Goal: Find specific page/section: Find specific page/section

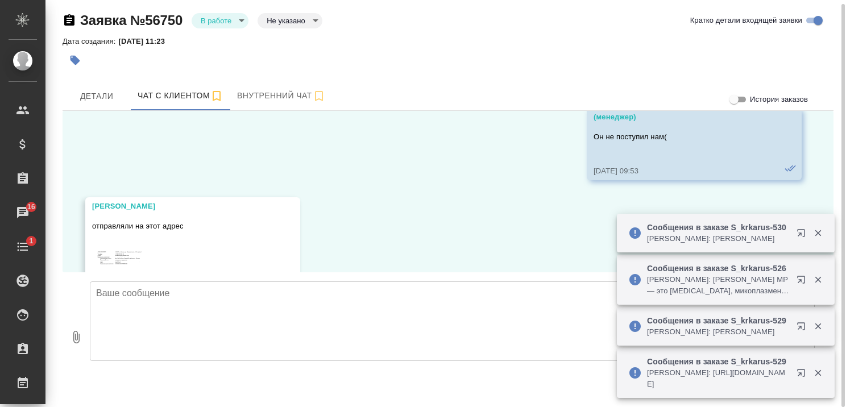
scroll to position [19745, 0]
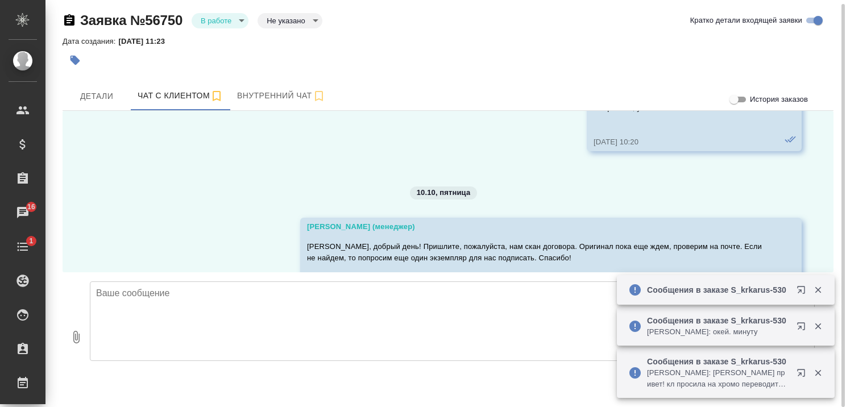
click at [307, 284] on textarea at bounding box center [452, 321] width 725 height 80
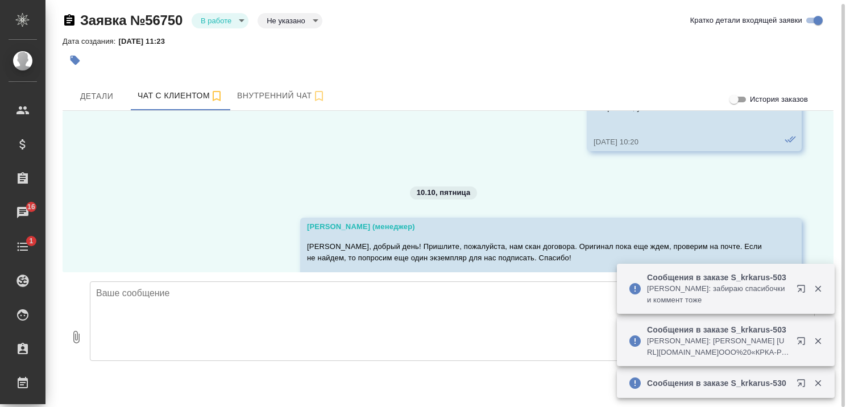
click at [257, 333] on textarea at bounding box center [452, 321] width 725 height 80
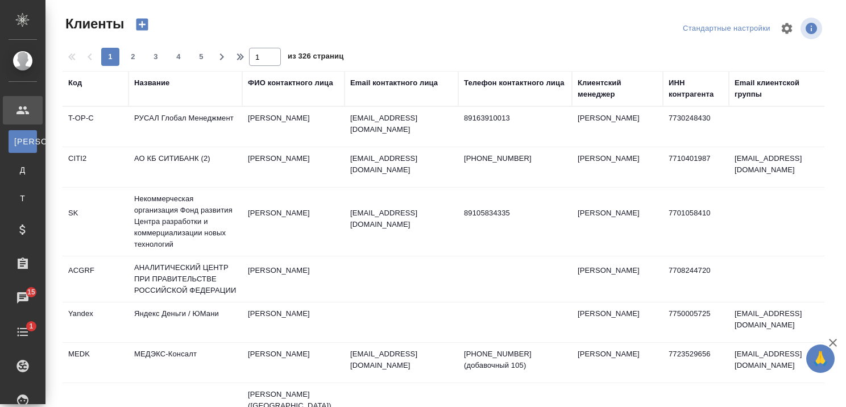
select select "RU"
click at [182, 98] on div "Название" at bounding box center [185, 88] width 102 height 23
click at [148, 84] on div "Название" at bounding box center [151, 82] width 35 height 11
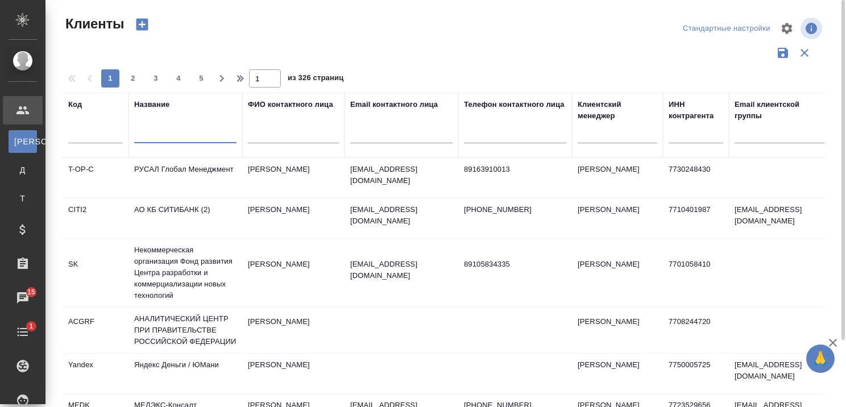
click at [159, 139] on input "text" at bounding box center [185, 136] width 102 height 14
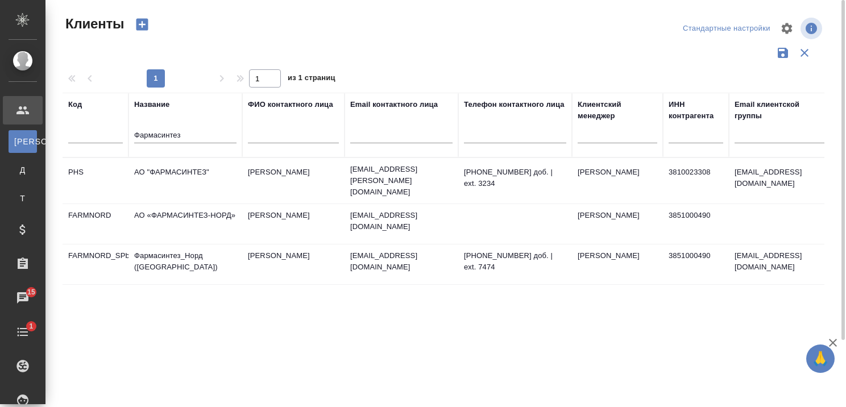
click at [177, 210] on td "АО «ФАРМАСИНТЕЗ-НОРД»" at bounding box center [185, 224] width 114 height 40
click at [177, 209] on td "АО «ФАРМАСИНТЕЗ-НОРД»" at bounding box center [185, 224] width 114 height 40
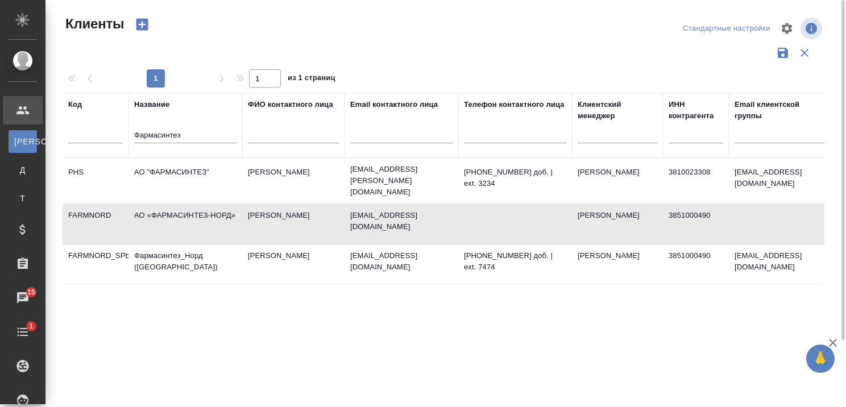
click at [148, 248] on td "Фармасинтез_Норд (СПб)" at bounding box center [185, 264] width 114 height 40
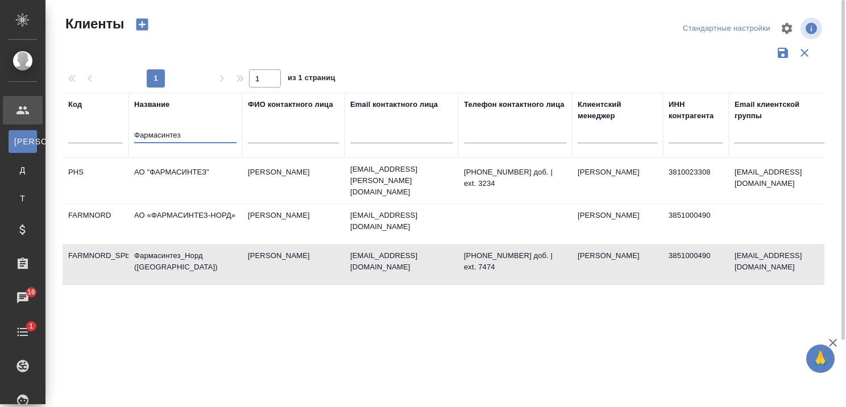
click at [202, 138] on input "Фармасинтез" at bounding box center [185, 136] width 102 height 14
type input "Ф"
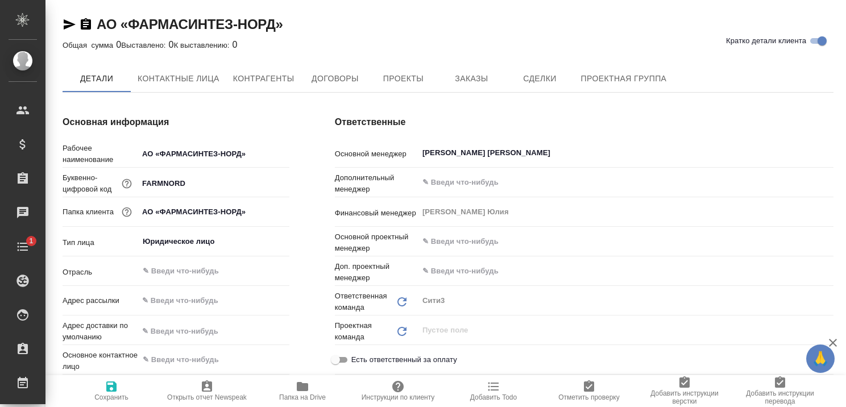
type textarea "x"
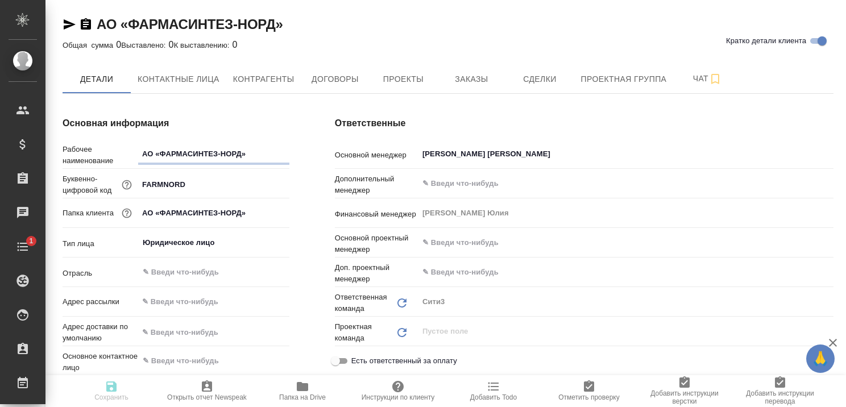
type textarea "x"
click at [479, 73] on span "Заказы" at bounding box center [471, 79] width 55 height 14
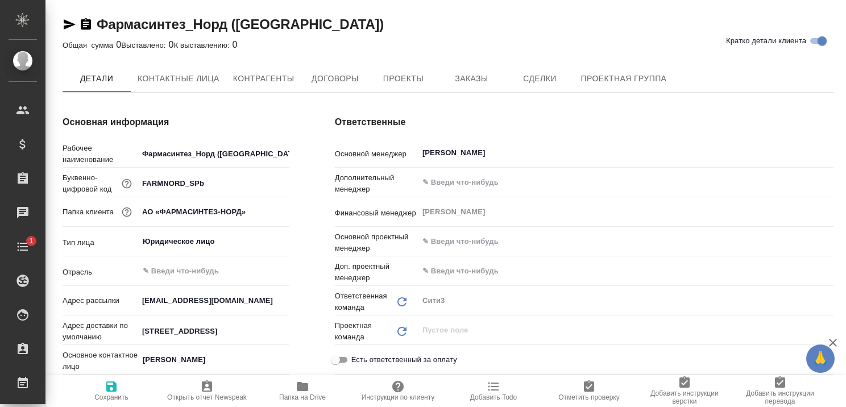
type textarea "x"
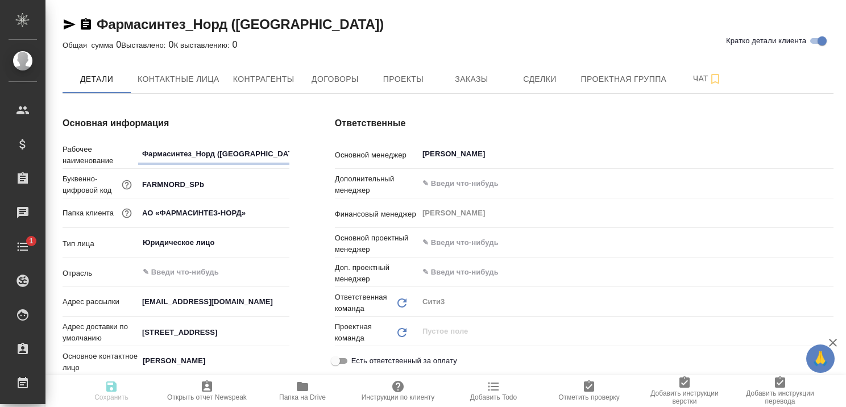
type textarea "x"
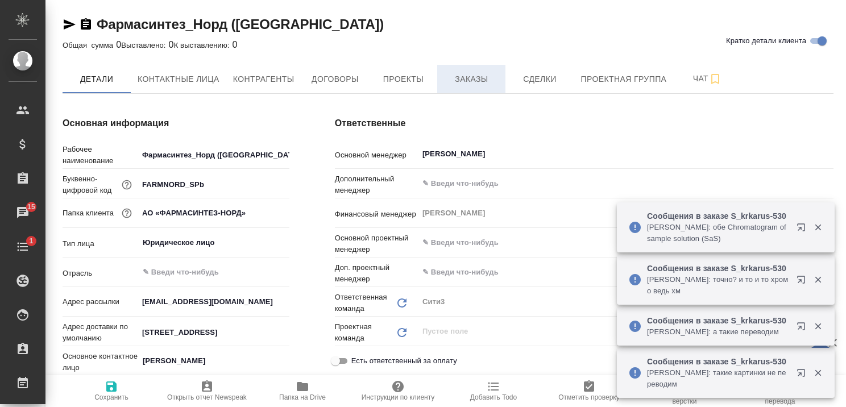
click at [467, 76] on span "Заказы" at bounding box center [471, 79] width 55 height 14
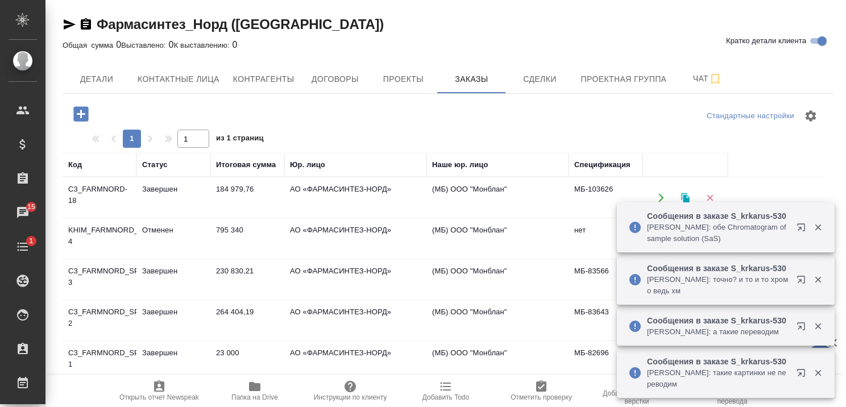
click at [163, 186] on td "Завершен" at bounding box center [173, 198] width 74 height 40
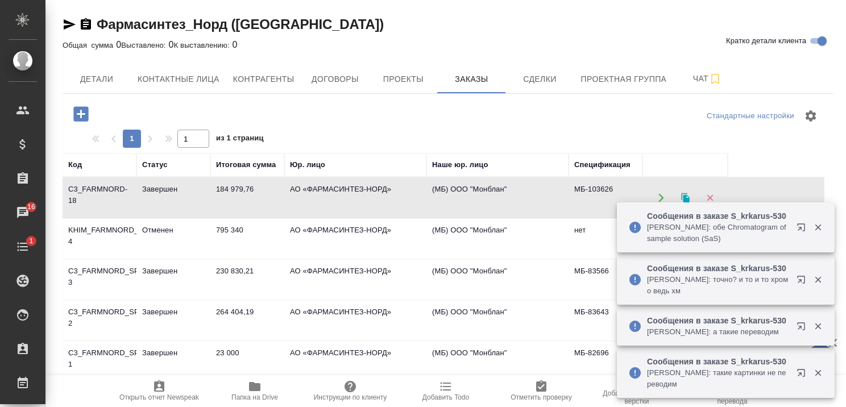
click at [163, 186] on td "Завершен" at bounding box center [173, 198] width 74 height 40
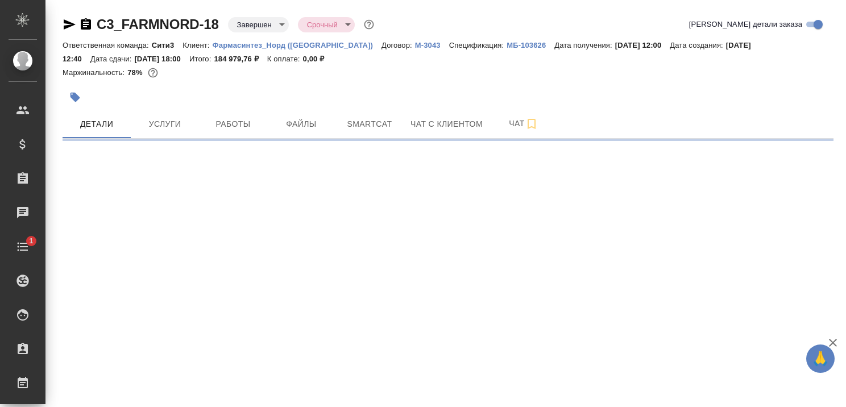
select select "RU"
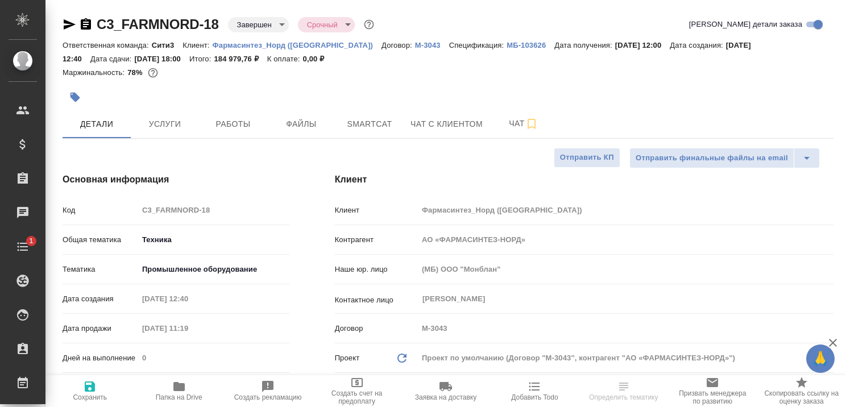
type textarea "x"
type input "[PERSON_NAME]"
